Goal: Information Seeking & Learning: Learn about a topic

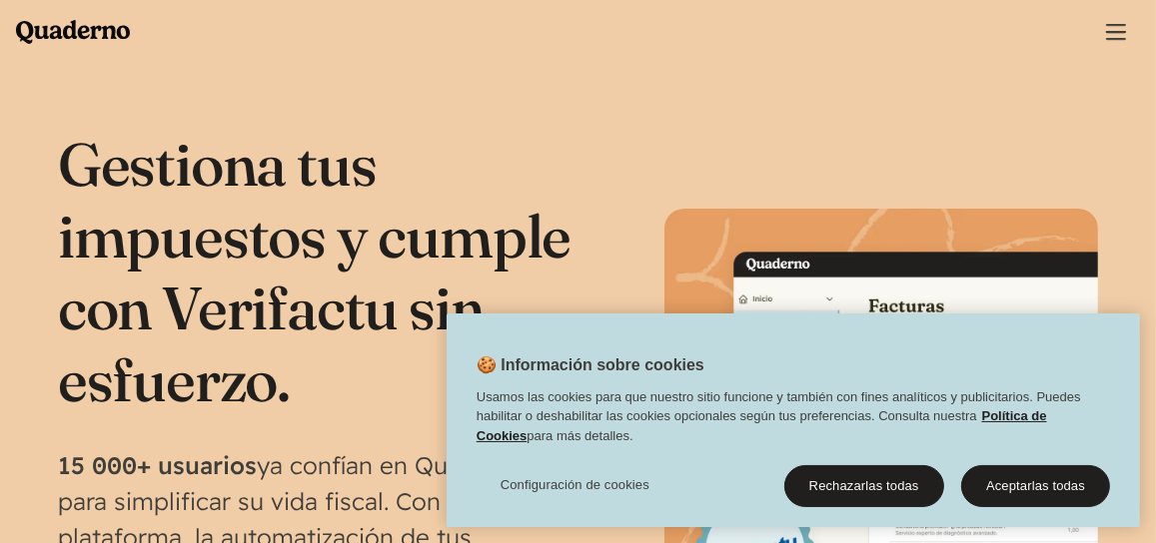
click at [851, 230] on div "Gestiona tus impuestos y cumple con Verifactu sin esfuerzo. 15 000+ usuarios ya…" at bounding box center [578, 425] width 1040 height 595
click at [686, 56] on div "Menu Pruébalo gratis Quaderno Homepage Producto Conoce la plataforma Quaderno R…" at bounding box center [578, 30] width 1156 height 60
click at [684, 49] on div "Menu Pruébalo gratis Quaderno Homepage Producto Conoce la plataforma Quaderno R…" at bounding box center [578, 30] width 1156 height 60
click at [684, 47] on div "Menu Pruébalo gratis Quaderno Homepage Producto Conoce la plataforma Quaderno R…" at bounding box center [578, 30] width 1156 height 60
click at [616, 107] on section "Gestiona tus impuestos y cumple con Verifactu sin esfuerzo. 15 000+ usuarios ya…" at bounding box center [578, 433] width 1156 height 739
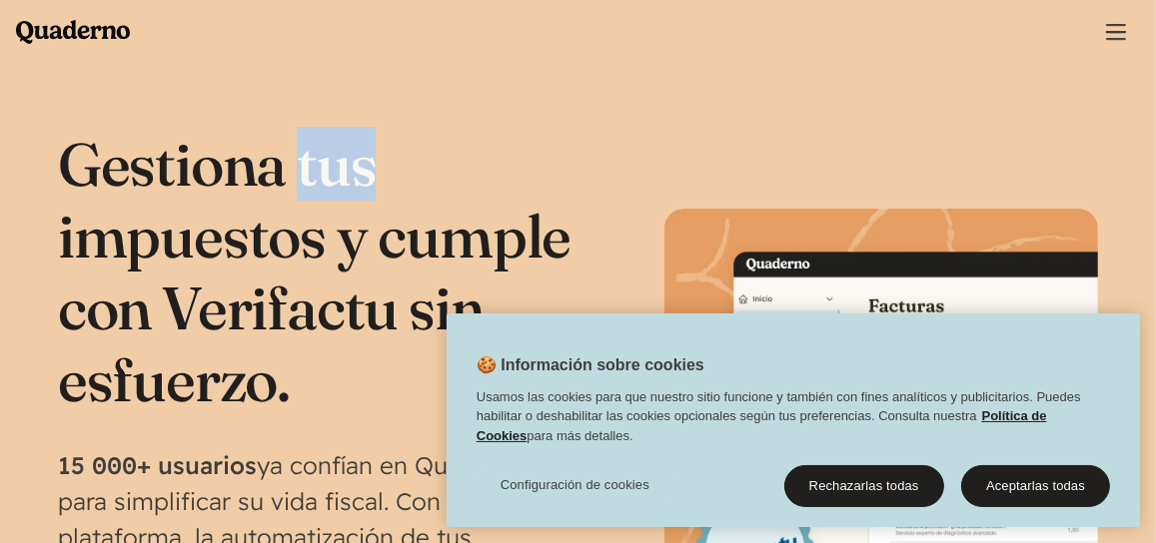
click at [618, 110] on section "Gestiona tus impuestos y cumple con Verifactu sin esfuerzo. 15 000+ usuarios ya…" at bounding box center [578, 433] width 1156 height 739
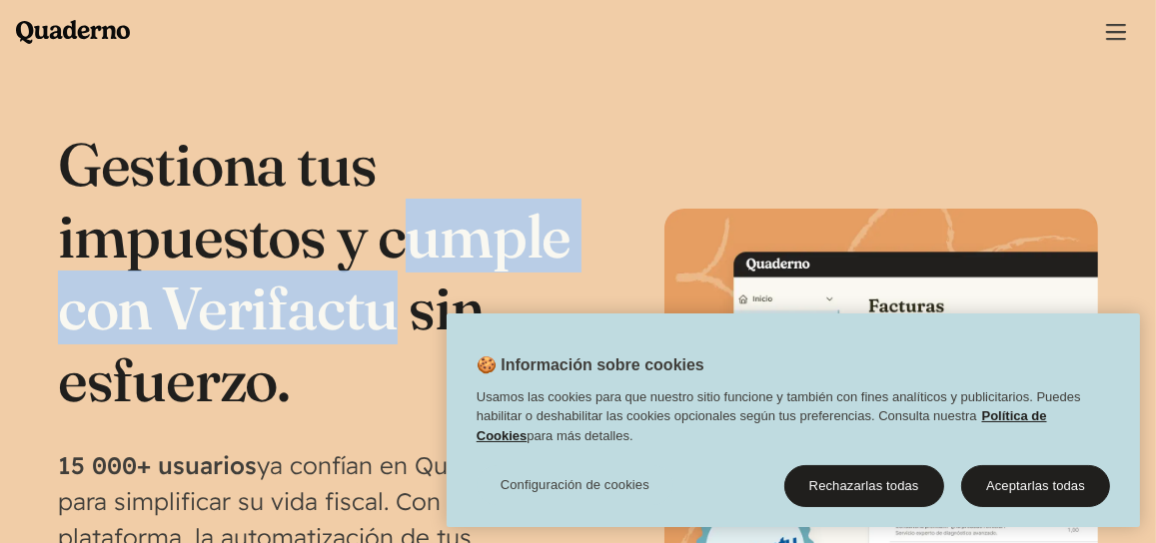
drag, startPoint x: 406, startPoint y: 267, endPoint x: 405, endPoint y: 287, distance: 20.0
click at [405, 287] on h1 "Gestiona tus impuestos y cumple con Verifactu sin esfuerzo." at bounding box center [318, 272] width 520 height 288
click at [405, 299] on h1 "Gestiona tus impuestos y cumple con Verifactu sin esfuerzo." at bounding box center [318, 272] width 520 height 288
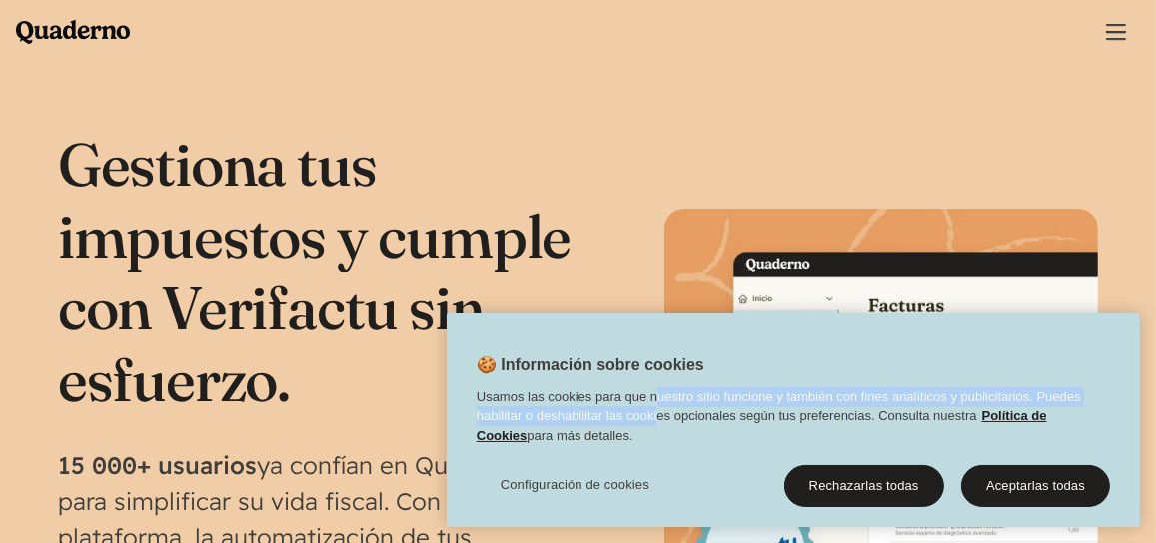
click at [655, 409] on div "Usamos las cookies para que nuestro sitio funcione y también con fines analític…" at bounding box center [792, 422] width 693 height 69
drag, startPoint x: 684, startPoint y: 407, endPoint x: 700, endPoint y: 413, distance: 17.1
click at [700, 413] on div "Usamos las cookies para que nuestro sitio funcione y también con fines analític…" at bounding box center [792, 422] width 693 height 69
click at [747, 235] on img at bounding box center [880, 425] width 433 height 433
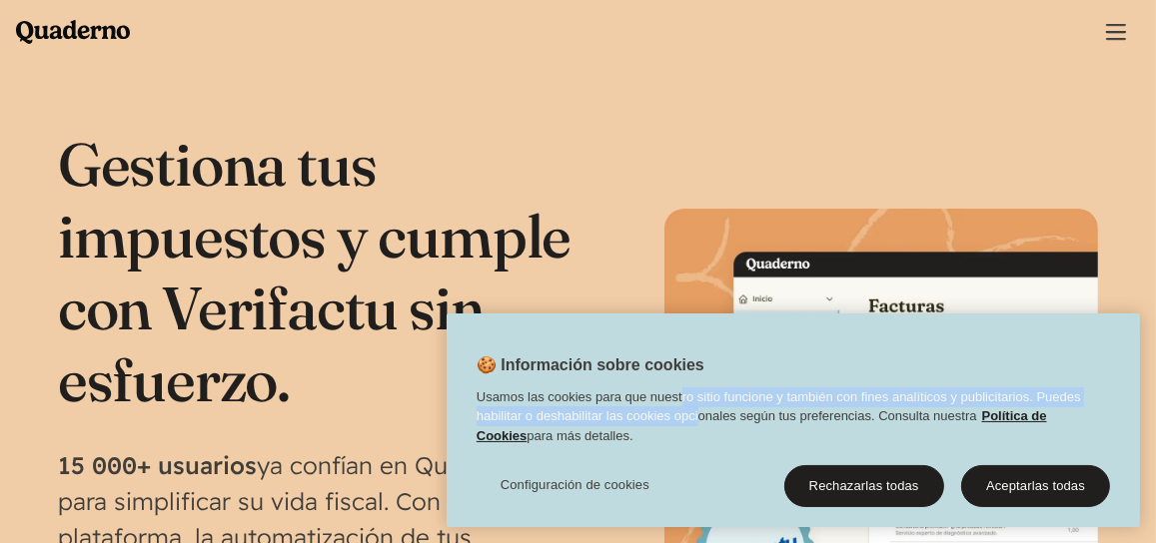
click at [747, 235] on img at bounding box center [880, 425] width 433 height 433
click at [747, 240] on img at bounding box center [880, 425] width 433 height 433
click at [737, 242] on img at bounding box center [880, 425] width 433 height 433
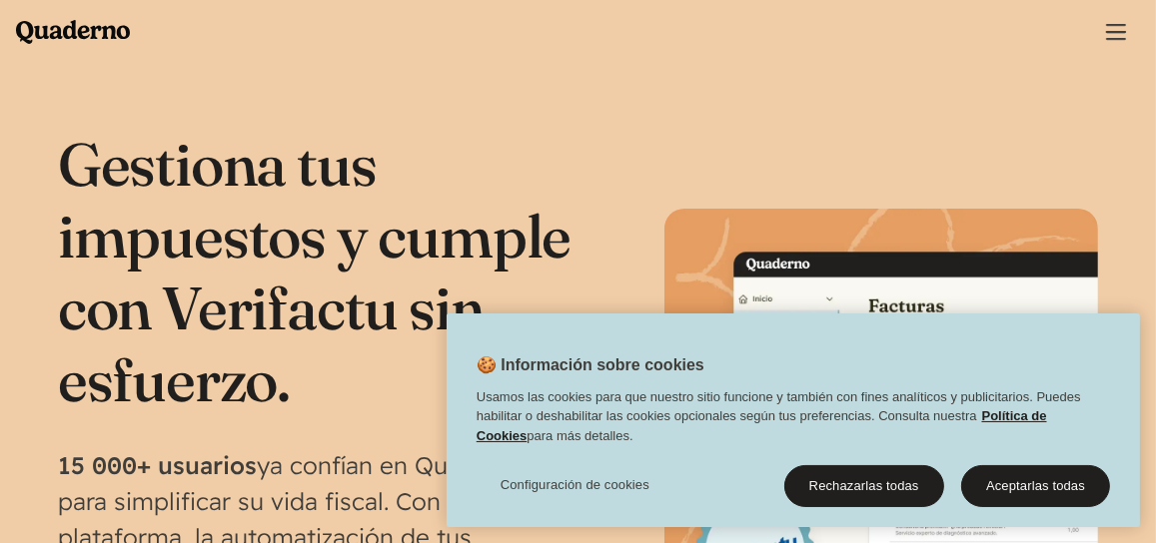
click at [687, 189] on div "Gestiona tus impuestos y cumple con Verifactu sin esfuerzo. 15 000+ usuarios ya…" at bounding box center [578, 425] width 1040 height 595
click at [707, 164] on div "Gestiona tus impuestos y cumple con Verifactu sin esfuerzo. 15 000+ usuarios ya…" at bounding box center [578, 425] width 1040 height 595
